Goal: Task Accomplishment & Management: Use online tool/utility

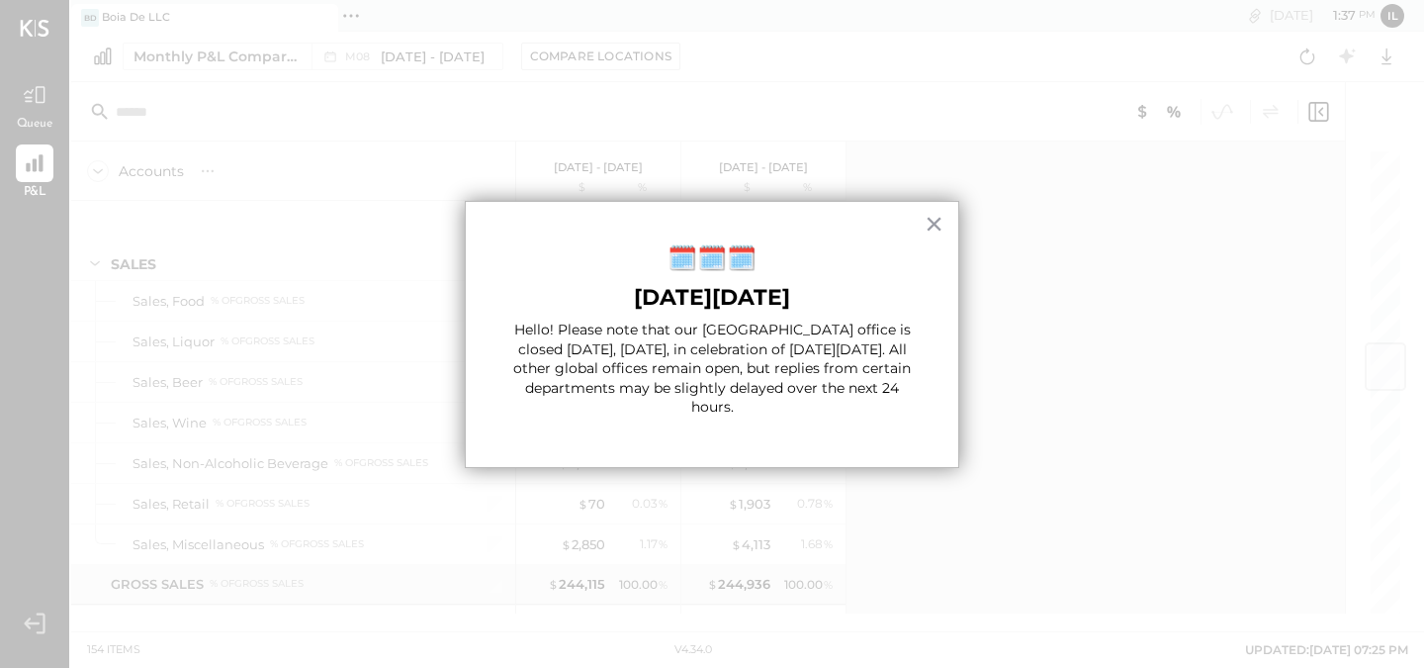
scroll to position [1649, 0]
click at [945, 219] on div "× 🗓️🗓️🗓️ [DATE][DATE] Hello! Please note that our [GEOGRAPHIC_DATA] office is c…" at bounding box center [712, 334] width 495 height 267
click at [937, 220] on button "×" at bounding box center [934, 224] width 19 height 32
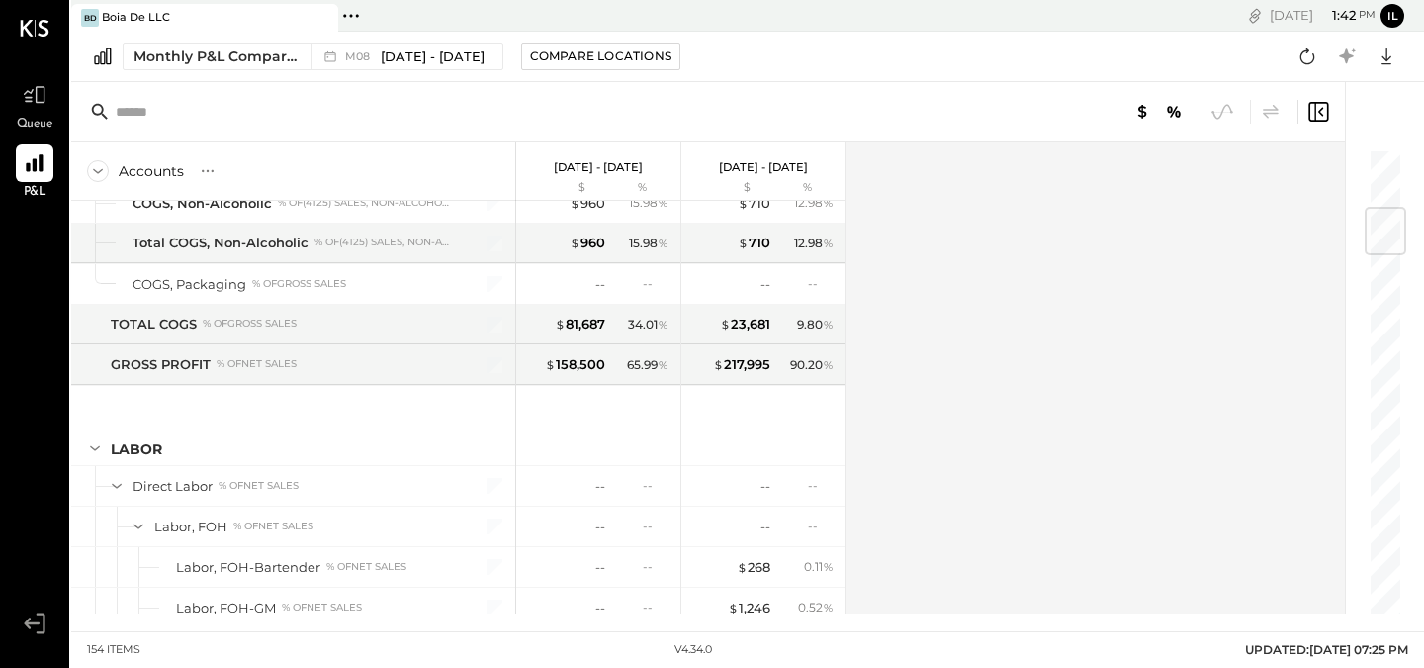
scroll to position [0, 0]
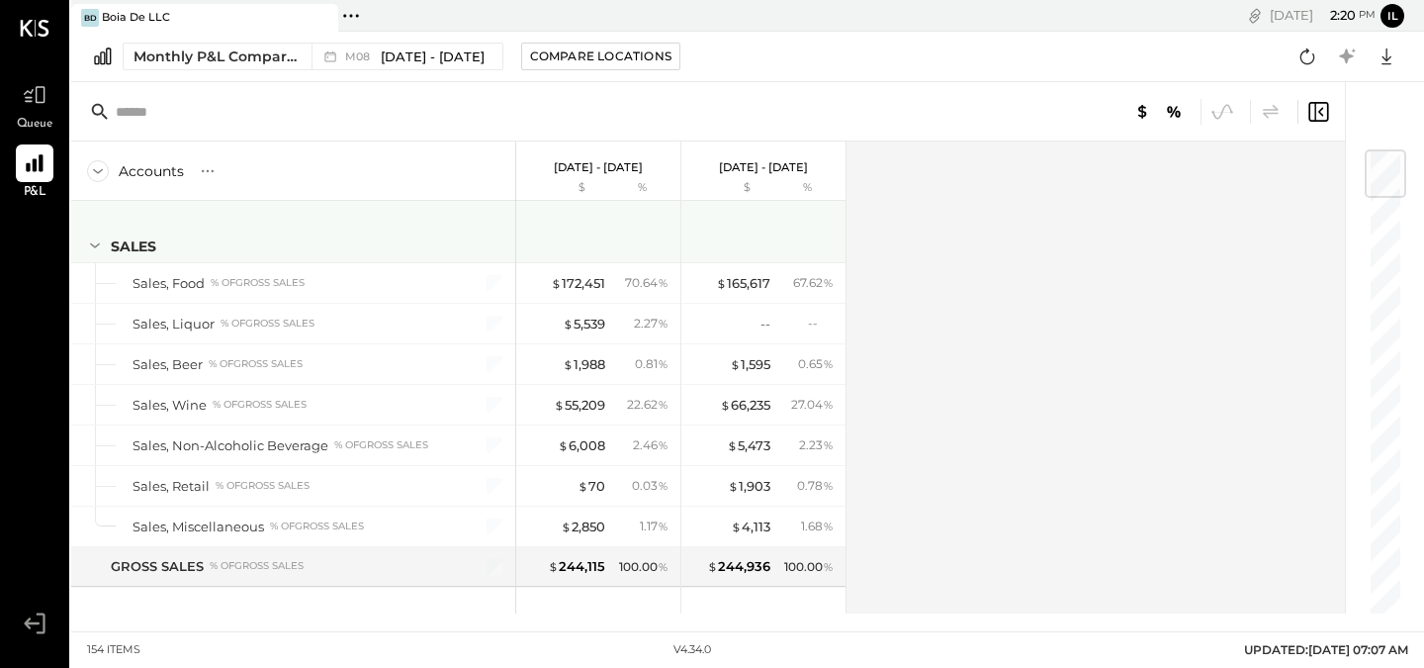
scroll to position [14, 0]
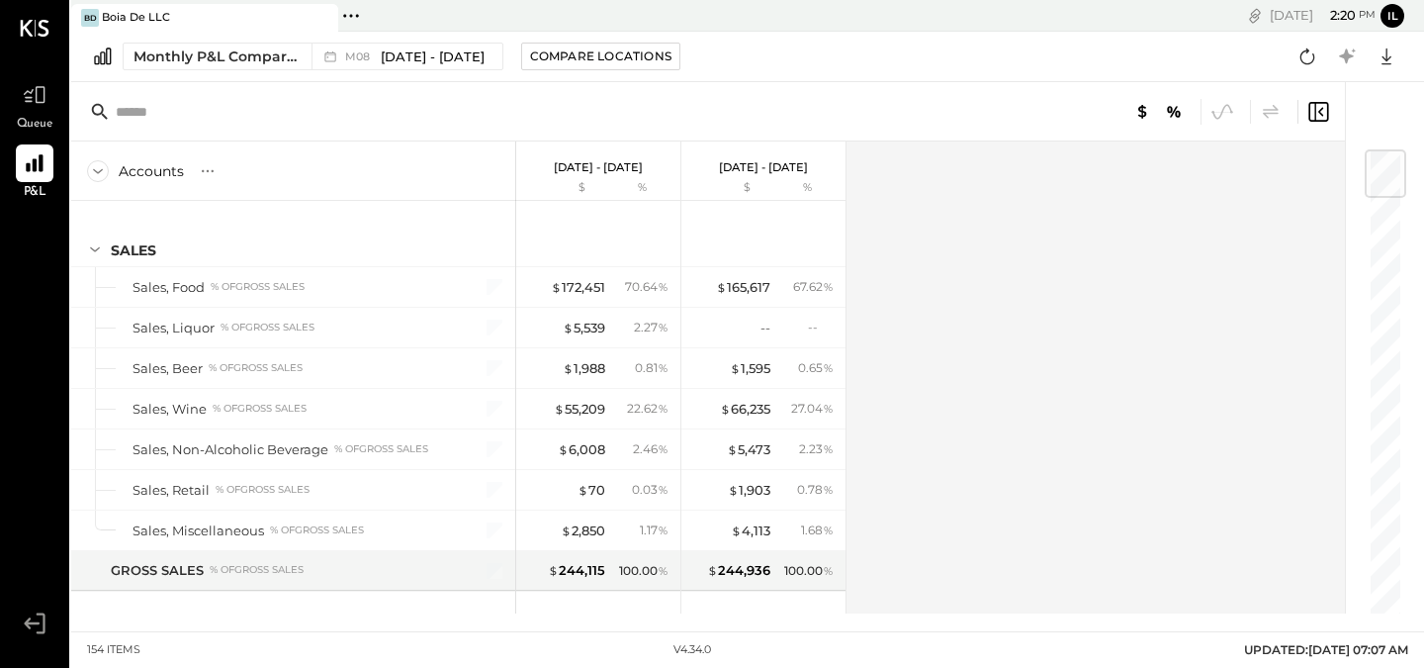
click at [356, 16] on icon at bounding box center [357, 15] width 3 height 3
click at [41, 106] on icon at bounding box center [35, 95] width 26 height 26
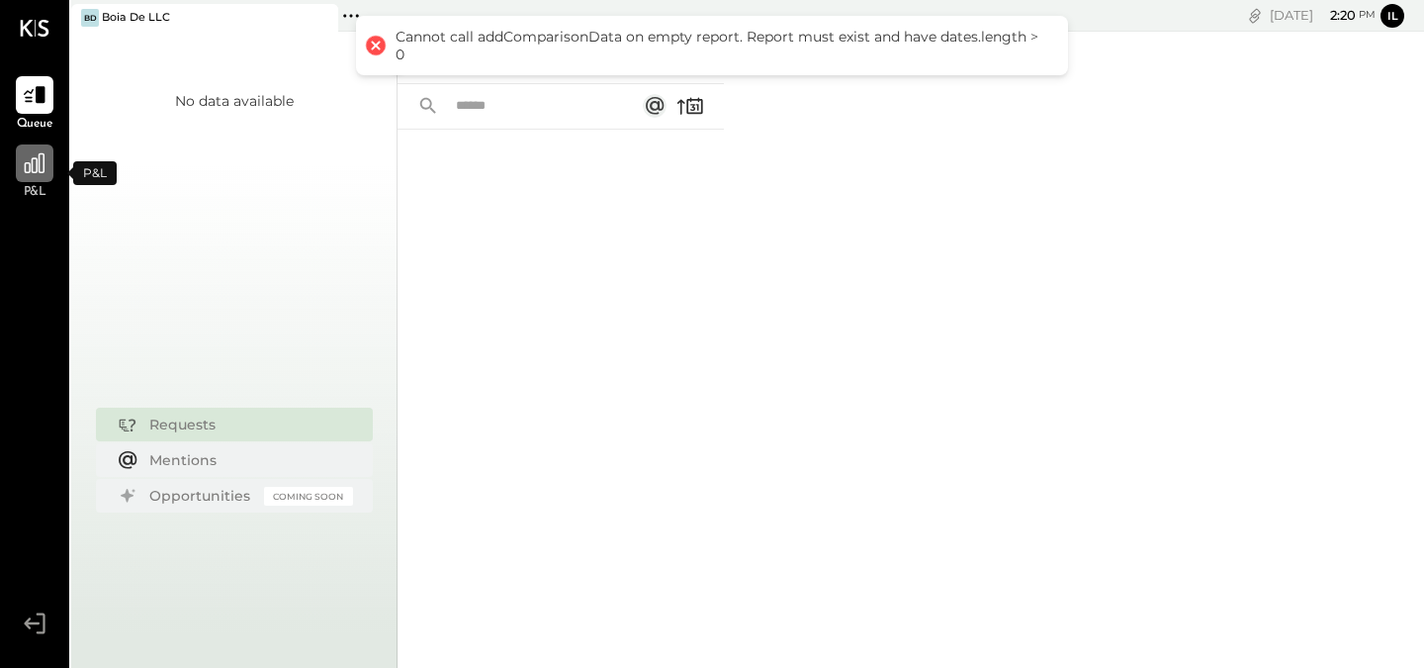
click at [35, 145] on div at bounding box center [35, 163] width 38 height 38
